Goal: Transaction & Acquisition: Purchase product/service

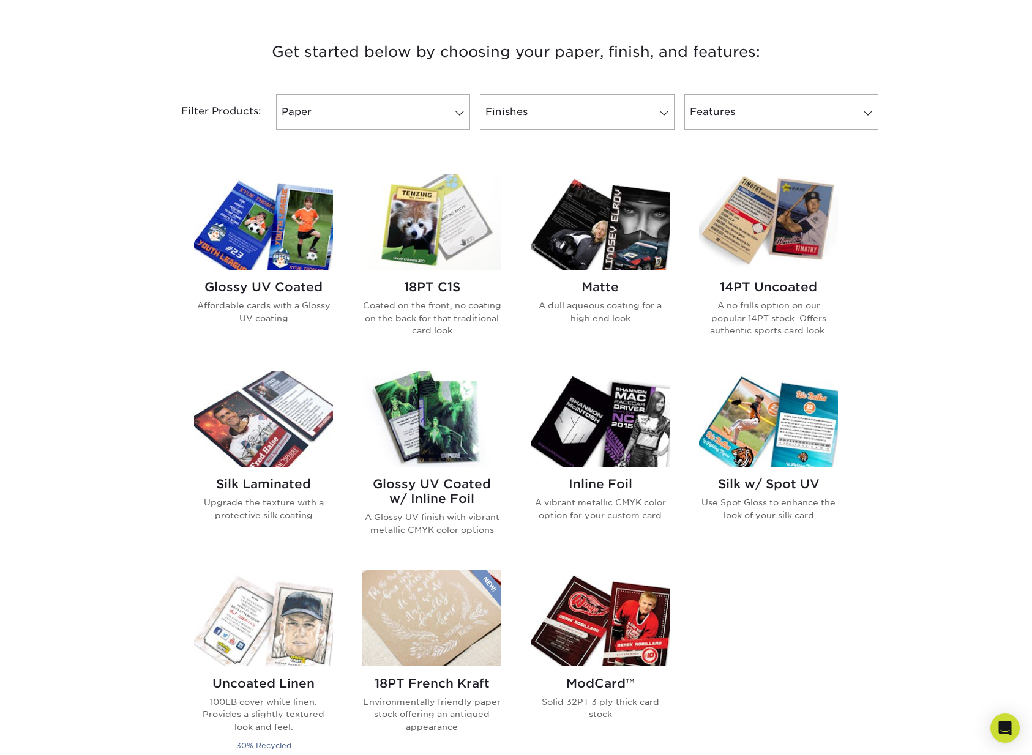
scroll to position [446, 0]
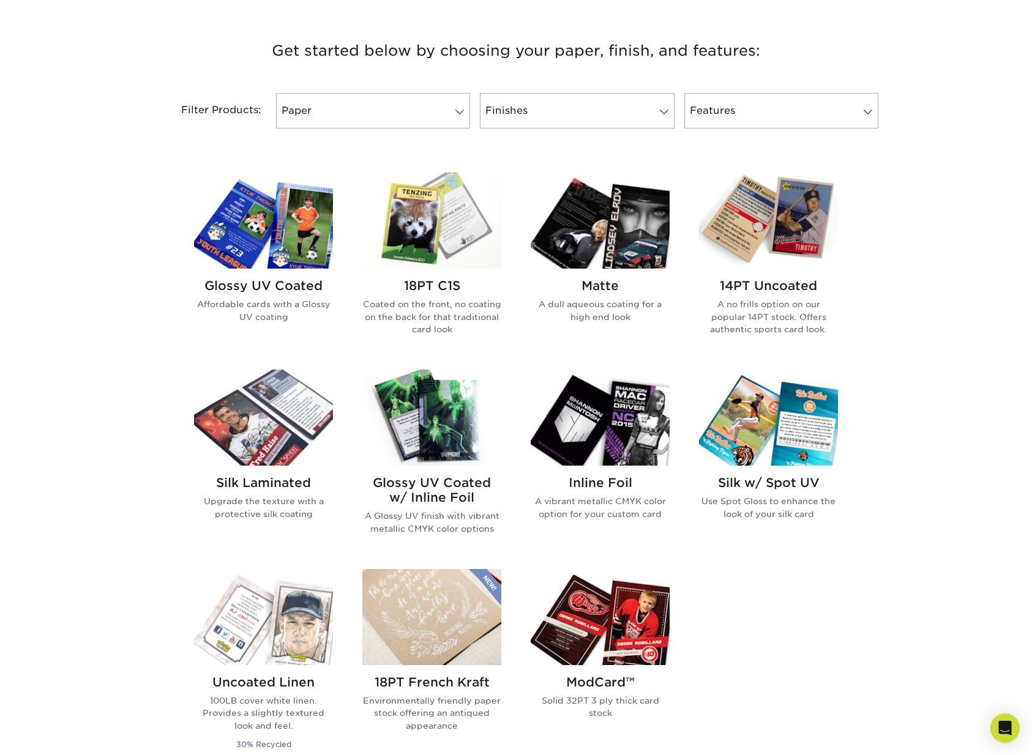
click at [264, 273] on div "Glossy UV Coated Affordable cards with a Glossy UV coating" at bounding box center [263, 306] width 139 height 74
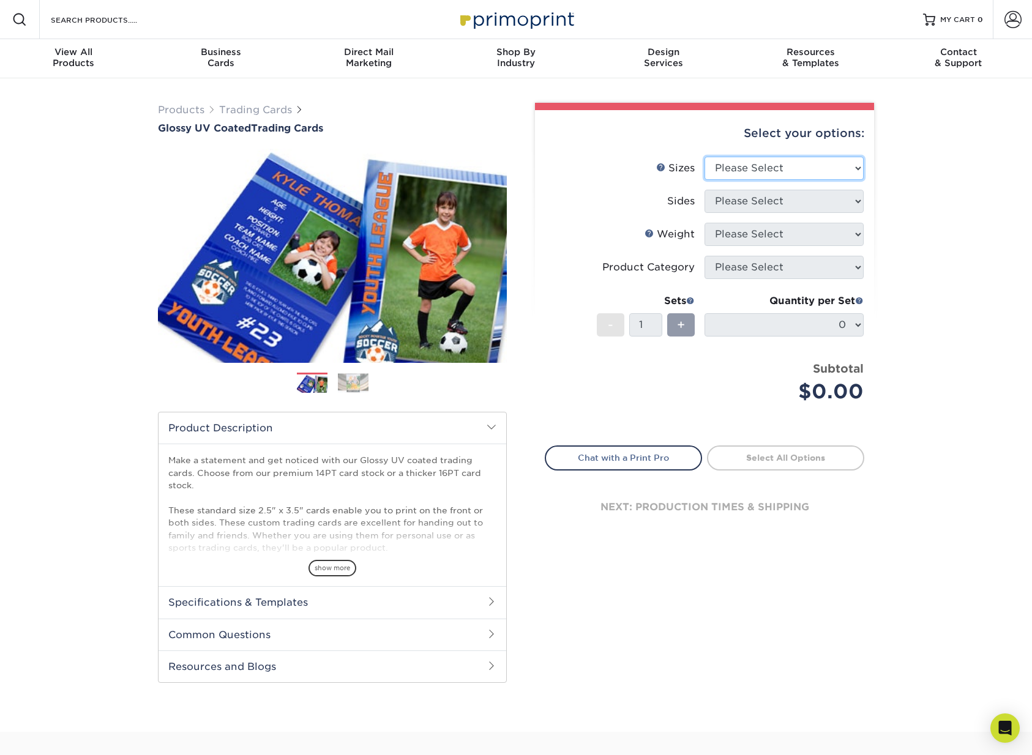
select select "2.50x3.50"
select select "13abbda7-1d64-4f25-8bb2-c179b224825d"
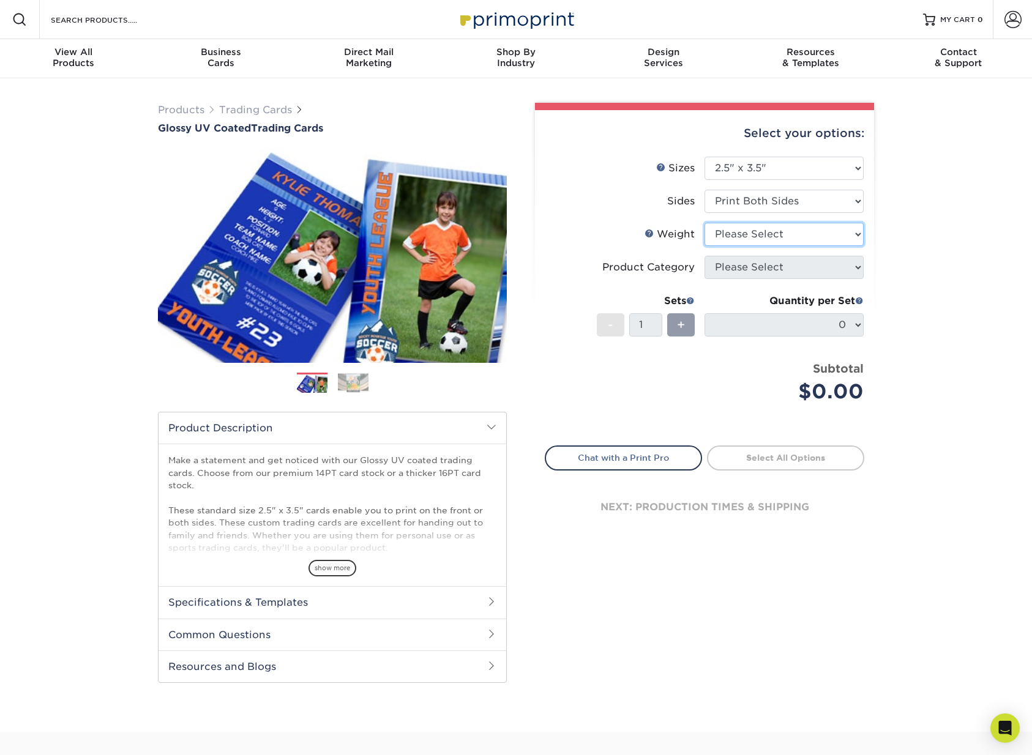
select select "16PT"
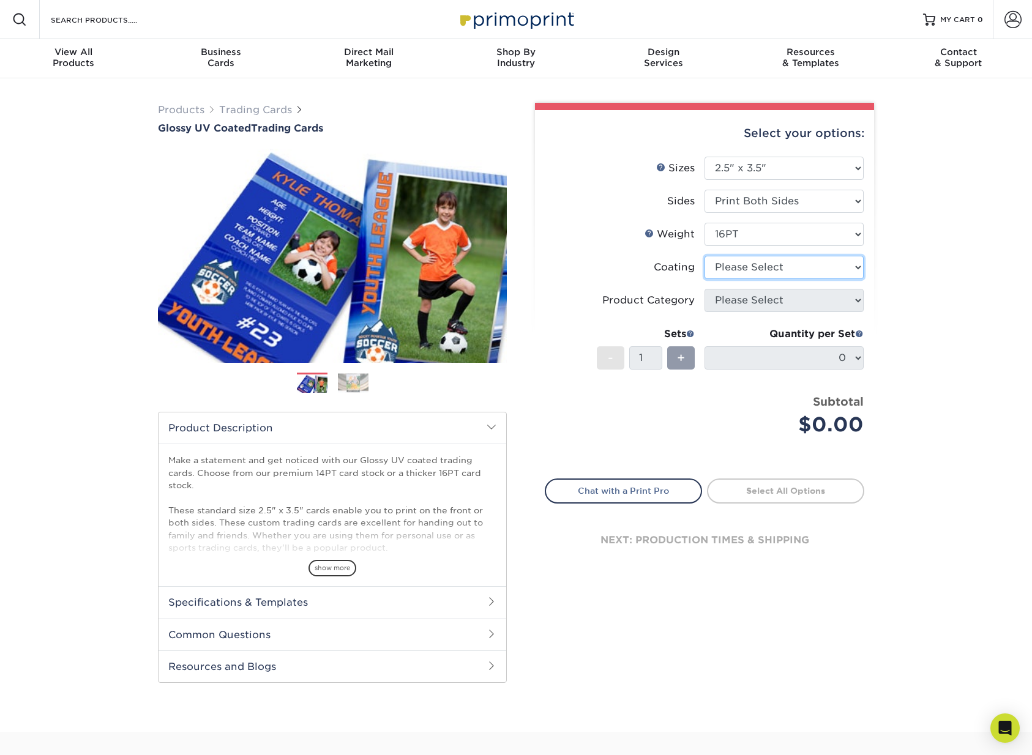
select select "ae367451-b2b8-45df-a344-0f05b6a12993"
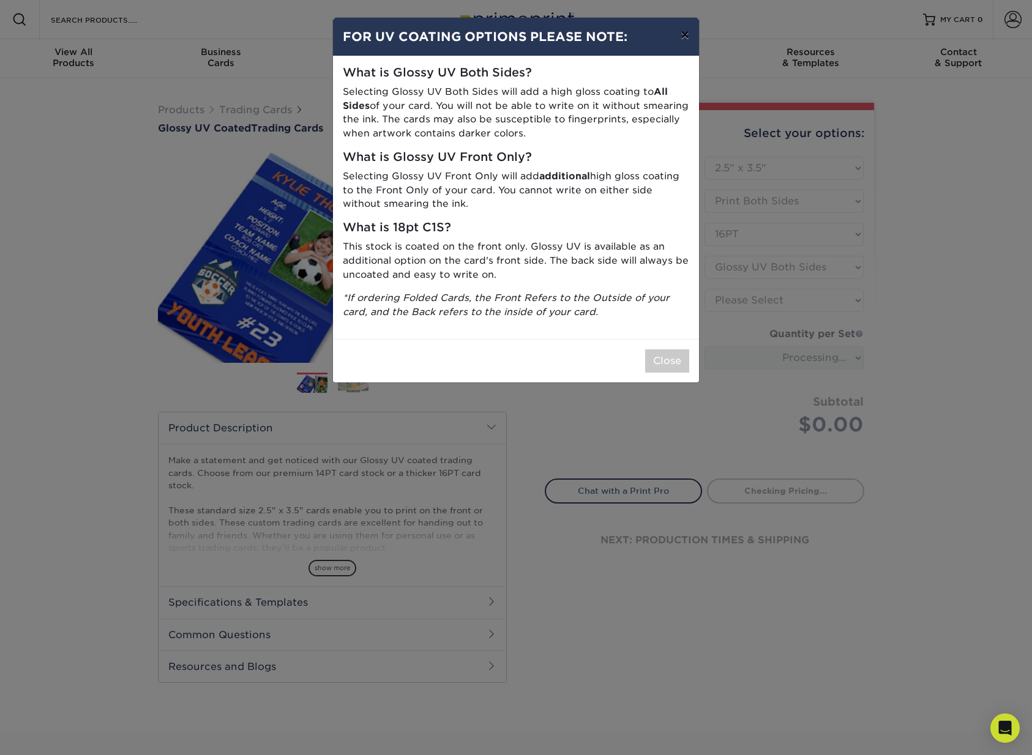
click at [683, 39] on button "×" at bounding box center [685, 35] width 28 height 34
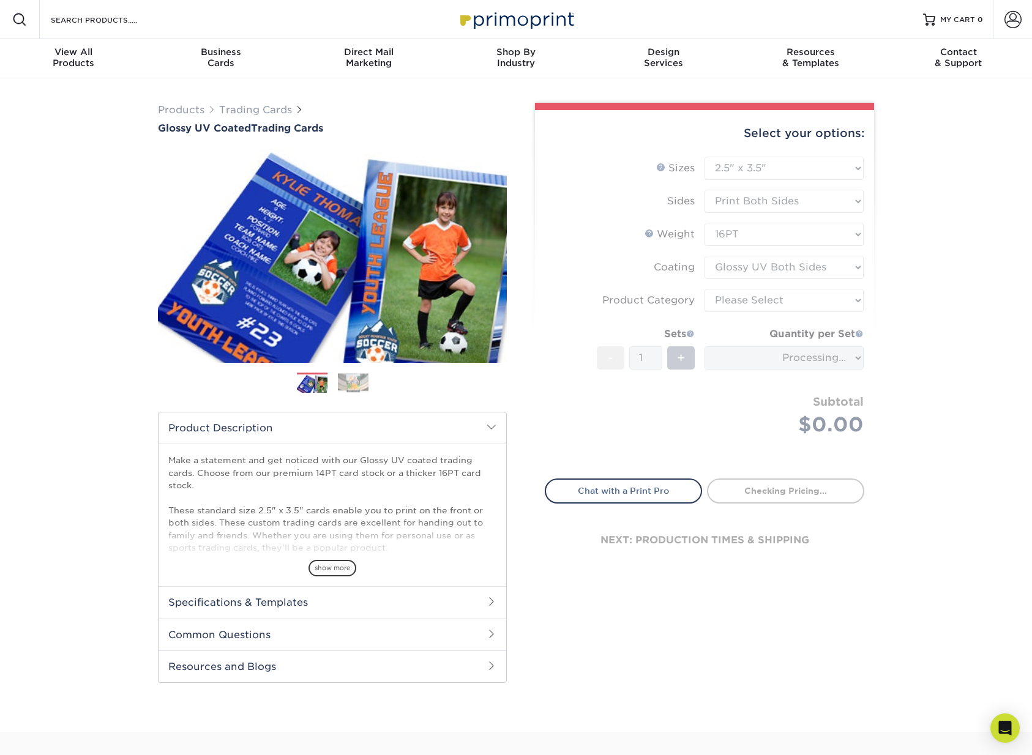
click at [747, 280] on form "Sizes Help Sizes Please Select 2.5" x 3.5" Sides Please Select 16PT - 1" at bounding box center [705, 311] width 320 height 308
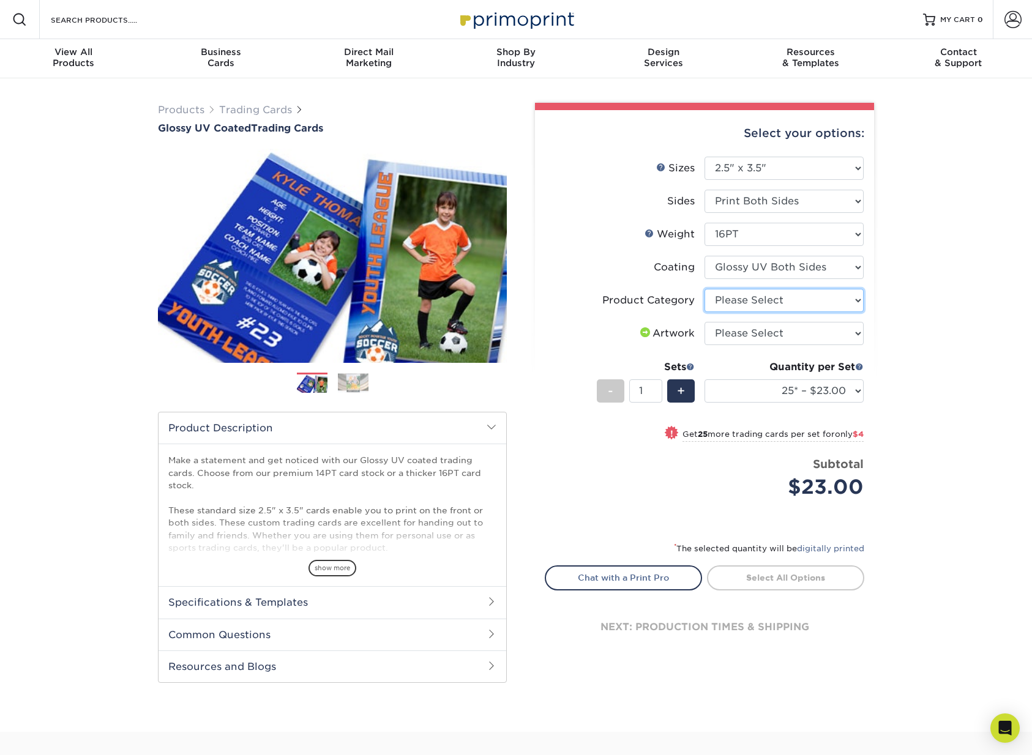
select select "c2f9bce9-36c2-409d-b101-c29d9d031e18"
select select "upload"
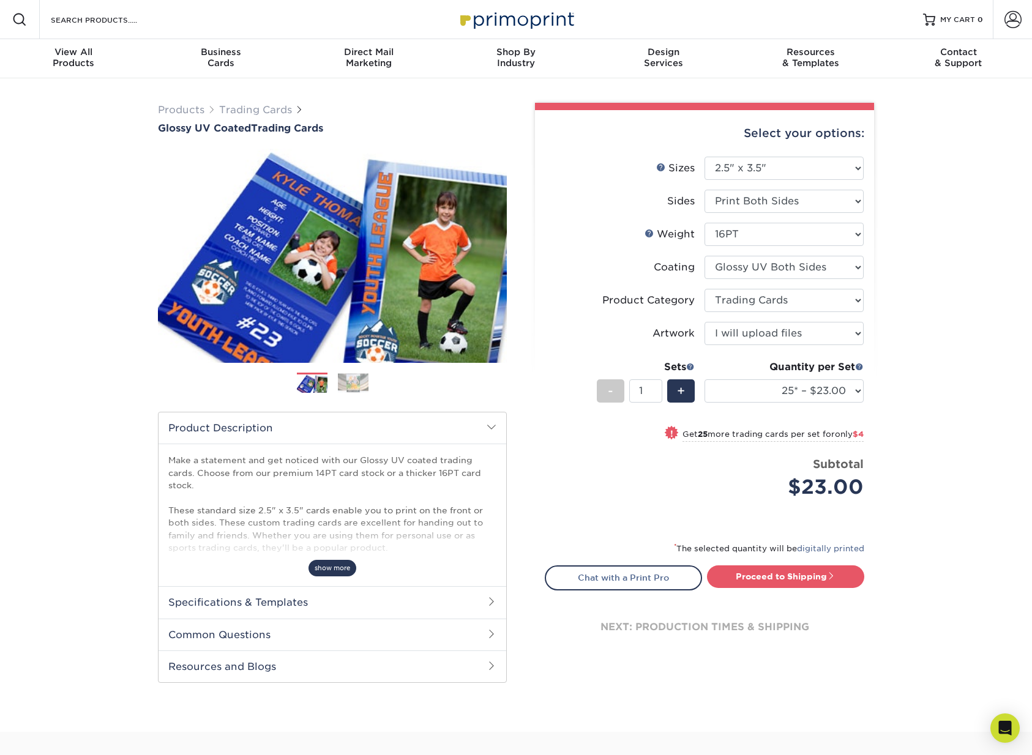
click at [326, 567] on span "show more" at bounding box center [332, 568] width 48 height 17
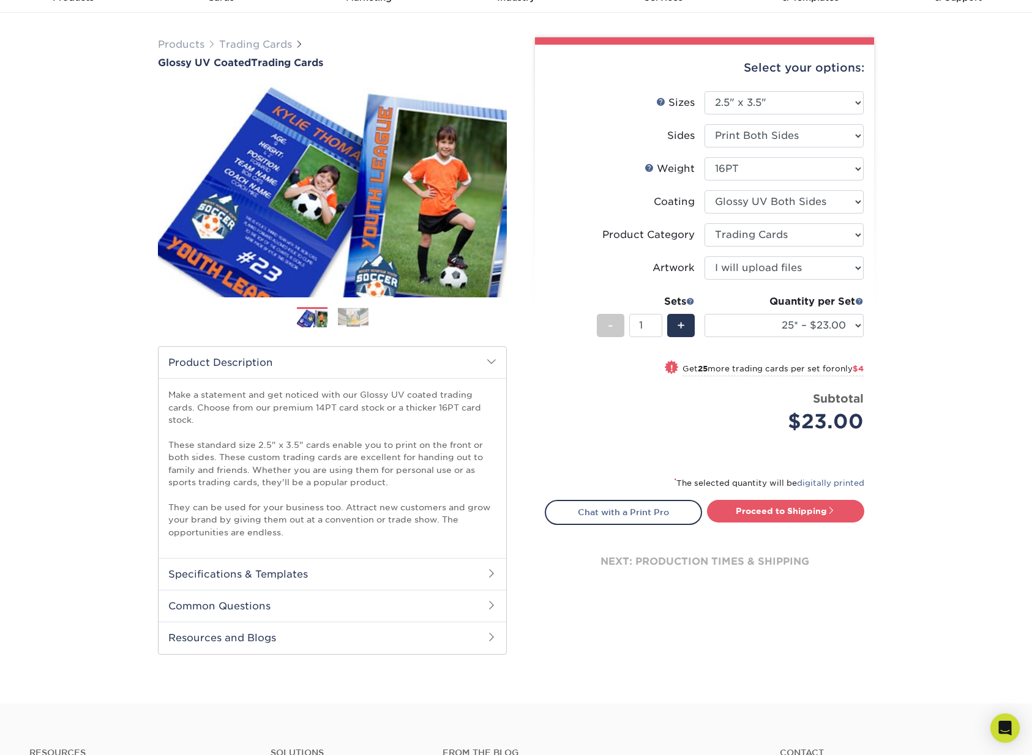
scroll to position [61, 1]
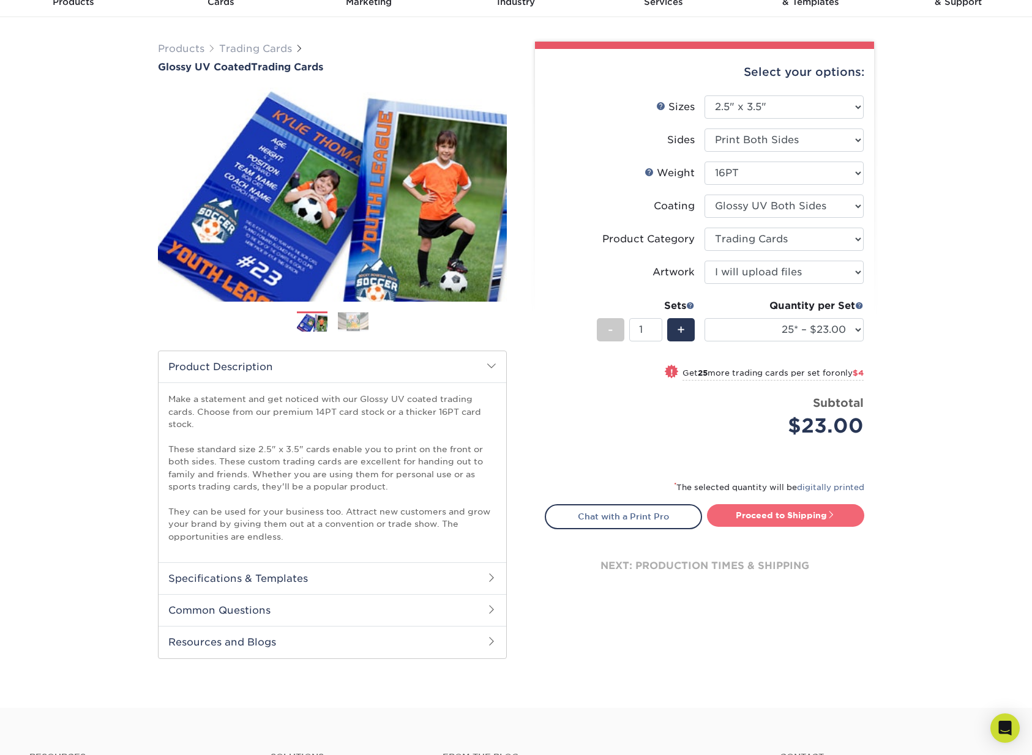
click at [755, 517] on link "Proceed to Shipping" at bounding box center [785, 515] width 157 height 22
type input "Set 1"
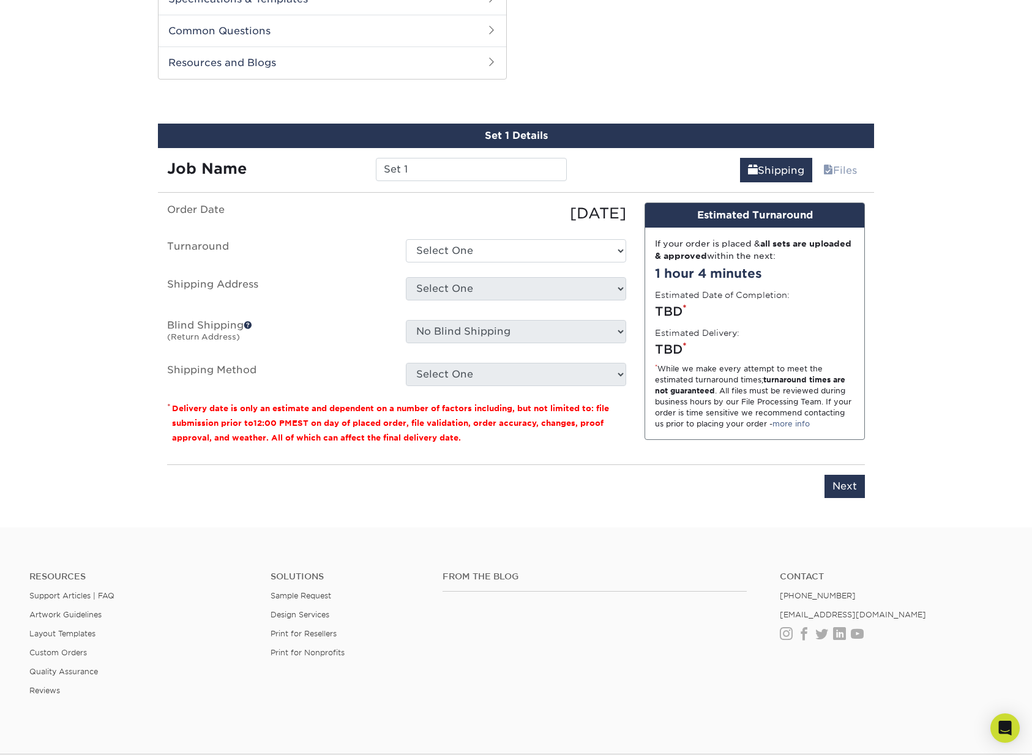
scroll to position [657, 0]
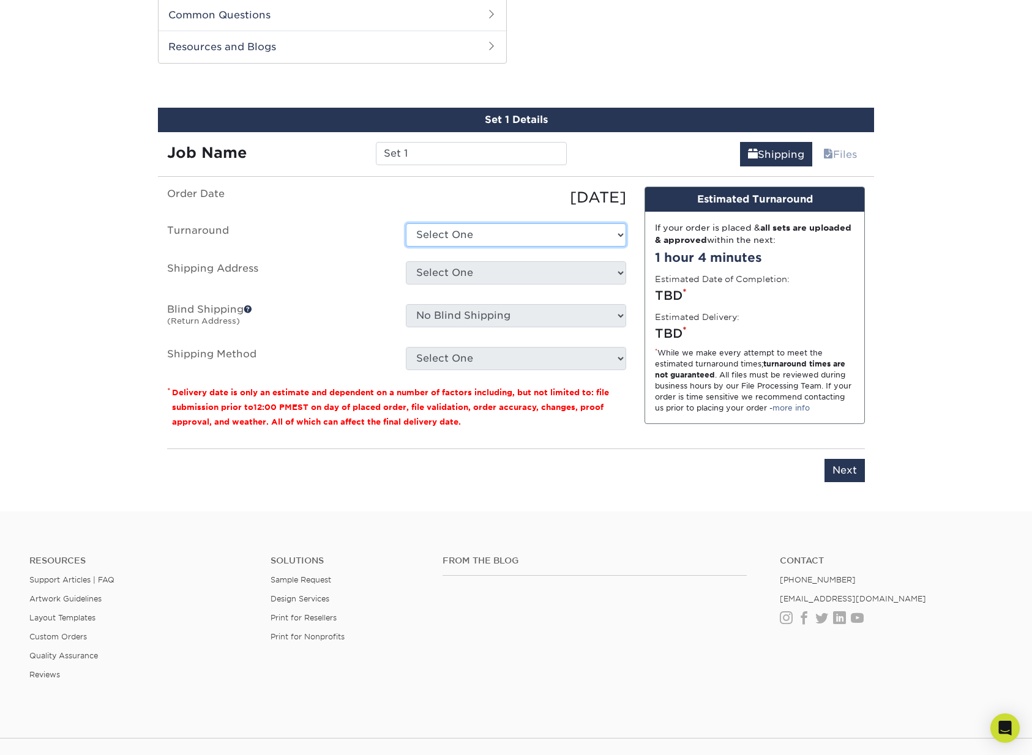
select select "ef1172ad-6318-4692-b71b-0c3b021d6cc2"
